Goal: Find specific page/section: Find specific page/section

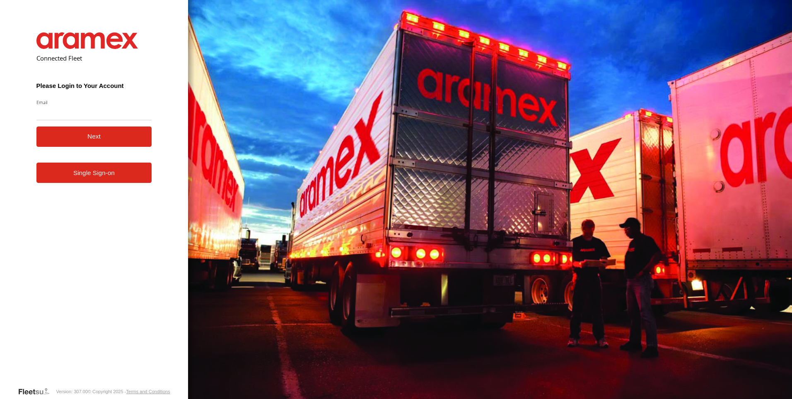
click at [114, 183] on link "Single Sign-on" at bounding box center [94, 172] width 116 height 20
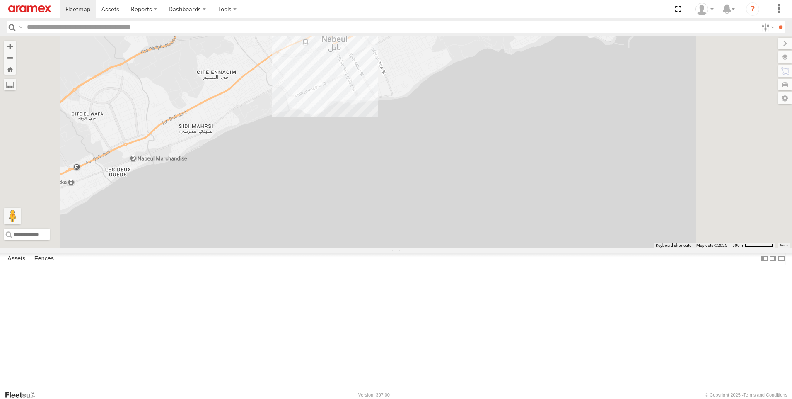
drag, startPoint x: 459, startPoint y: 134, endPoint x: 460, endPoint y: 155, distance: 20.7
click at [460, 155] on div "247 TU 7028 6" at bounding box center [396, 142] width 792 height 212
